Goal: Information Seeking & Learning: Learn about a topic

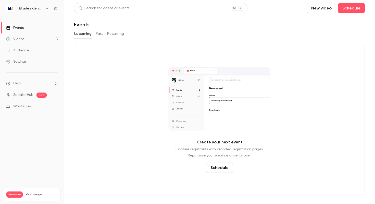
click at [20, 10] on h6 "Études de cas" at bounding box center [31, 8] width 24 height 5
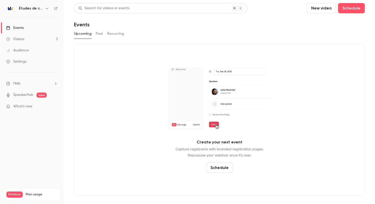
click at [30, 7] on h6 "Études de cas" at bounding box center [31, 8] width 24 height 5
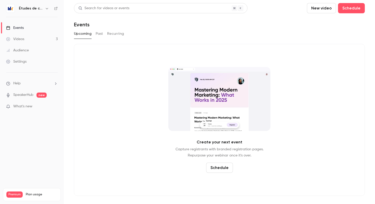
click at [45, 11] on button "button" at bounding box center [47, 8] width 6 height 6
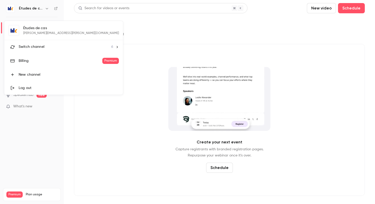
click at [42, 49] on li "Switch channel 6" at bounding box center [63, 47] width 119 height 14
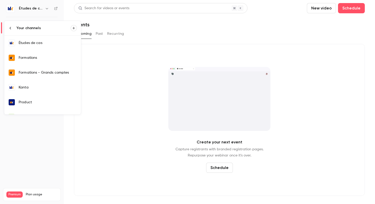
click at [45, 57] on div "Formations" at bounding box center [48, 57] width 58 height 5
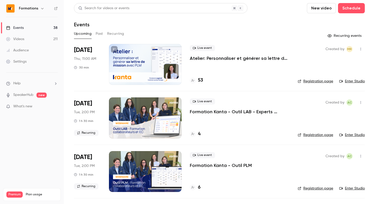
click at [33, 8] on h6 "Formations" at bounding box center [28, 8] width 19 height 5
click at [37, 9] on h6 "Formations" at bounding box center [28, 8] width 19 height 5
click at [41, 7] on icon "button" at bounding box center [42, 8] width 4 height 4
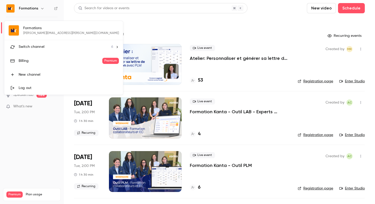
click at [38, 49] on span "Switch channel" at bounding box center [32, 46] width 26 height 5
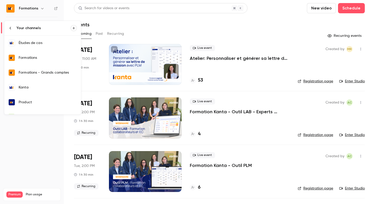
click at [40, 90] on div "Kanta" at bounding box center [48, 87] width 58 height 5
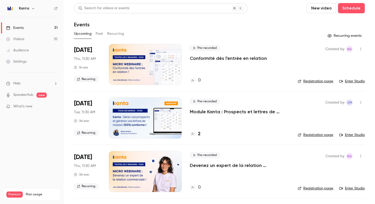
click at [160, 8] on div "Search for videos or events" at bounding box center [160, 8] width 173 height 10
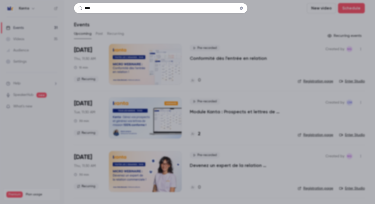
type input "****"
click at [241, 10] on icon "Clear" at bounding box center [241, 8] width 3 height 3
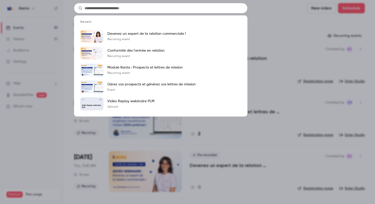
click at [285, 35] on div "Recent Devenez un expert de la relation commerciale ! Recurring event Conformit…" at bounding box center [187, 102] width 375 height 204
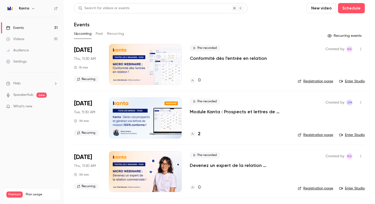
click at [36, 37] on link "Videos 35" at bounding box center [32, 38] width 64 height 11
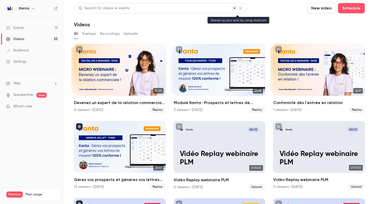
click at [189, 7] on div "Search for videos or events" at bounding box center [160, 8] width 173 height 10
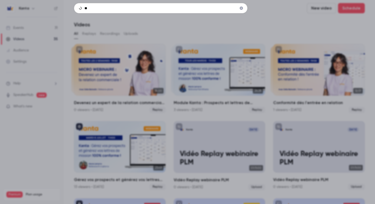
type input "*"
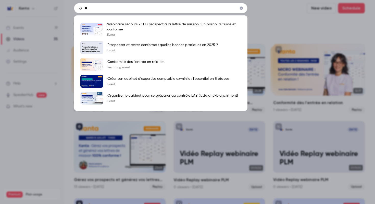
type input "*"
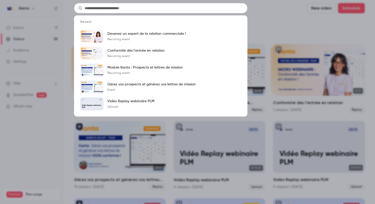
click at [288, 30] on div "Recent Devenez un expert de la relation commerciale ! Recurring event Conformit…" at bounding box center [187, 102] width 375 height 204
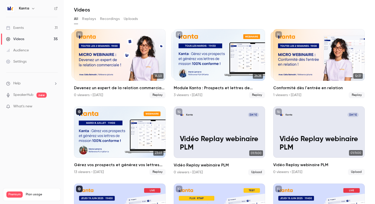
scroll to position [2, 0]
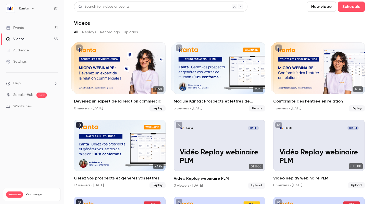
click at [35, 22] on link "Events 31" at bounding box center [32, 27] width 64 height 11
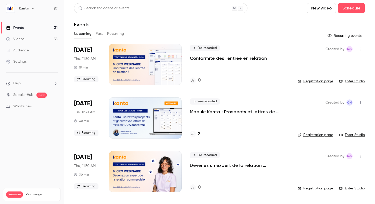
click at [101, 33] on button "Past" at bounding box center [99, 34] width 7 height 8
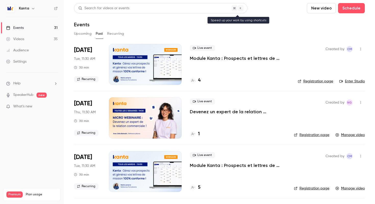
click at [176, 8] on div "Search for videos or events" at bounding box center [160, 8] width 173 height 10
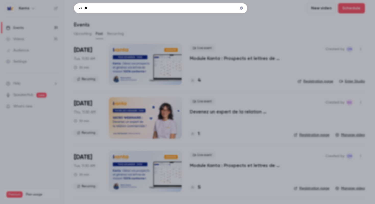
type input "*"
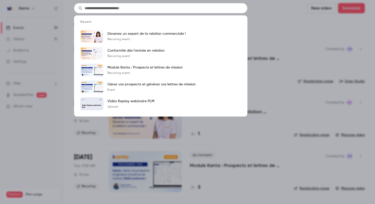
click at [320, 26] on div "Recent Devenez un expert de la relation commerciale ! Recurring event Conformit…" at bounding box center [187, 102] width 375 height 204
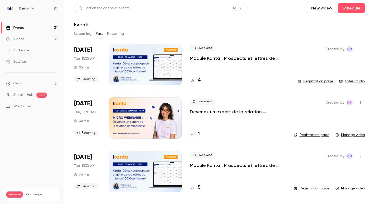
click at [133, 15] on header "Search for videos or events New video Schedule Events" at bounding box center [219, 15] width 291 height 24
click at [28, 9] on h6 "Kanta" at bounding box center [24, 8] width 10 height 5
click at [80, 31] on button "Upcoming" at bounding box center [83, 34] width 18 height 8
